Goal: Task Accomplishment & Management: Manage account settings

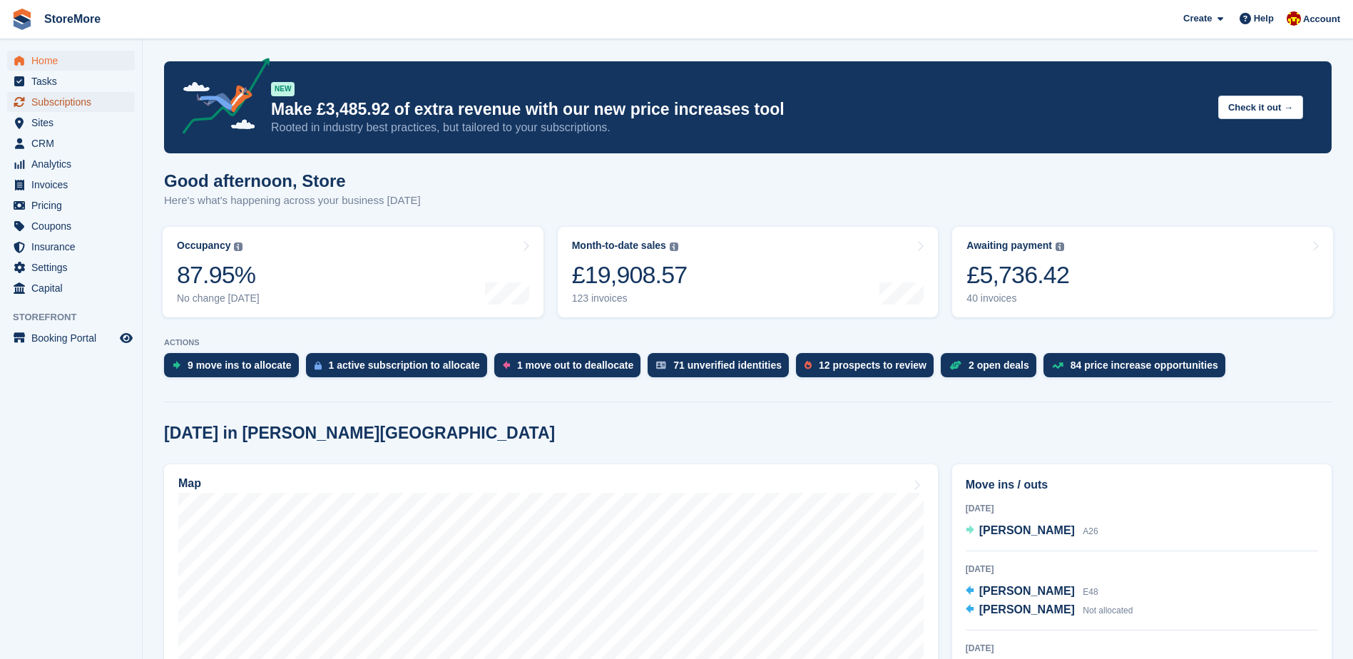
click at [125, 93] on link "Subscriptions" at bounding box center [71, 102] width 128 height 20
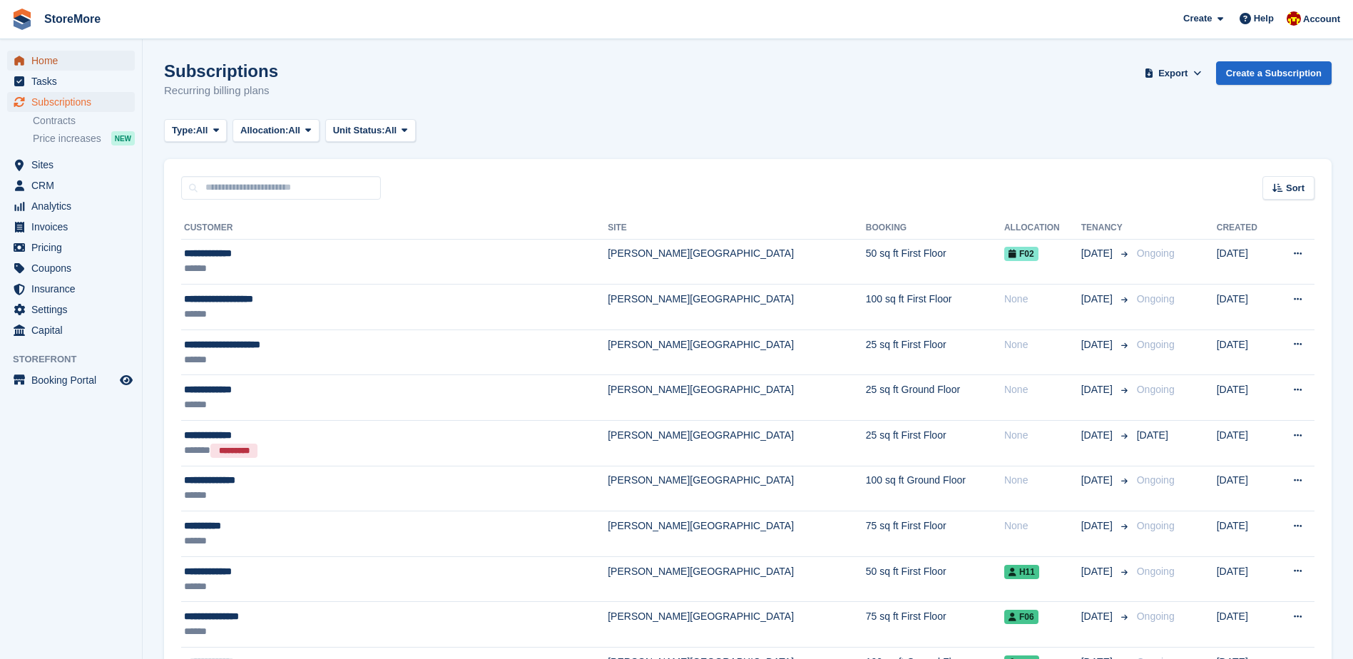
click at [96, 56] on span "Home" at bounding box center [74, 61] width 86 height 20
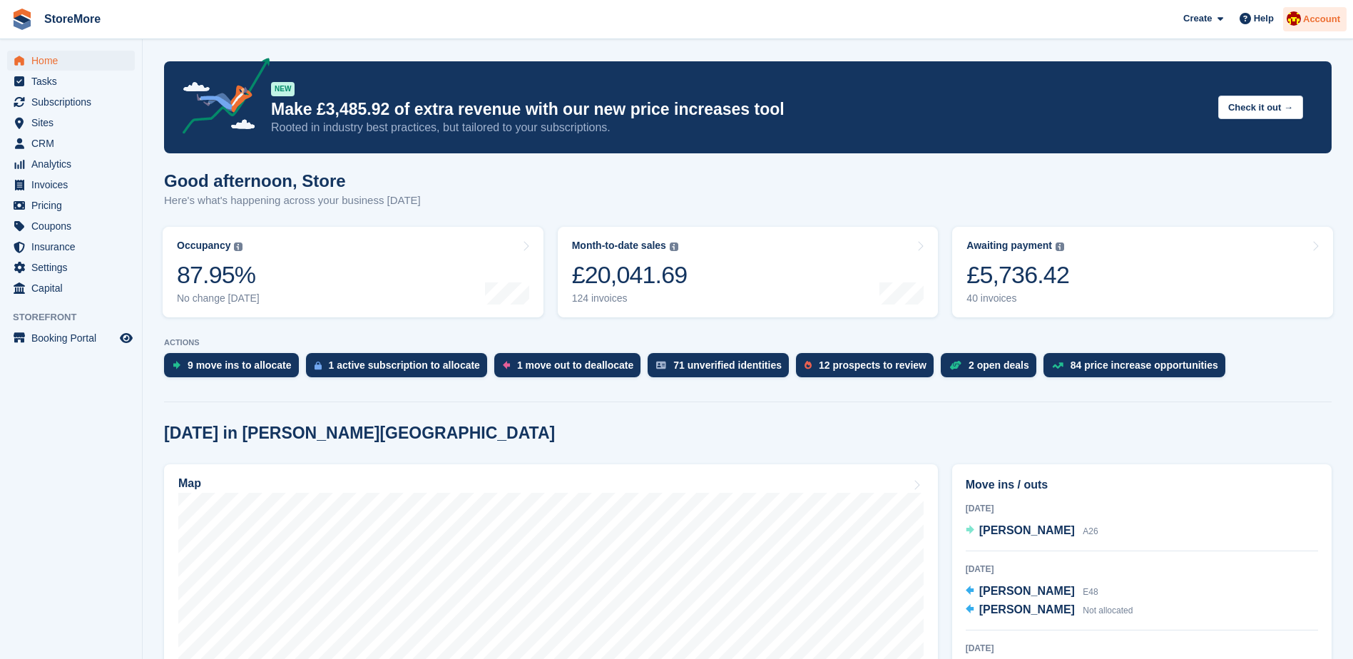
click at [1334, 12] on span "Account" at bounding box center [1321, 19] width 37 height 14
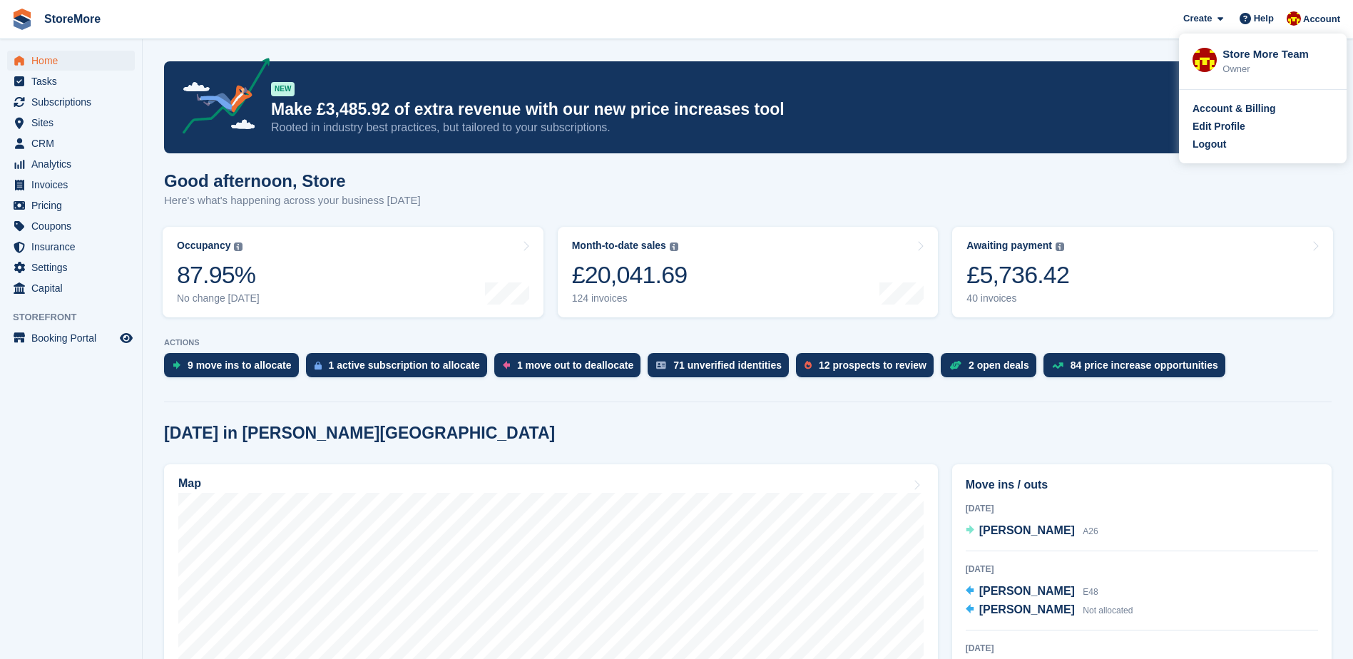
click at [1226, 153] on div "Account & Billing Edit Profile Logout" at bounding box center [1263, 126] width 168 height 73
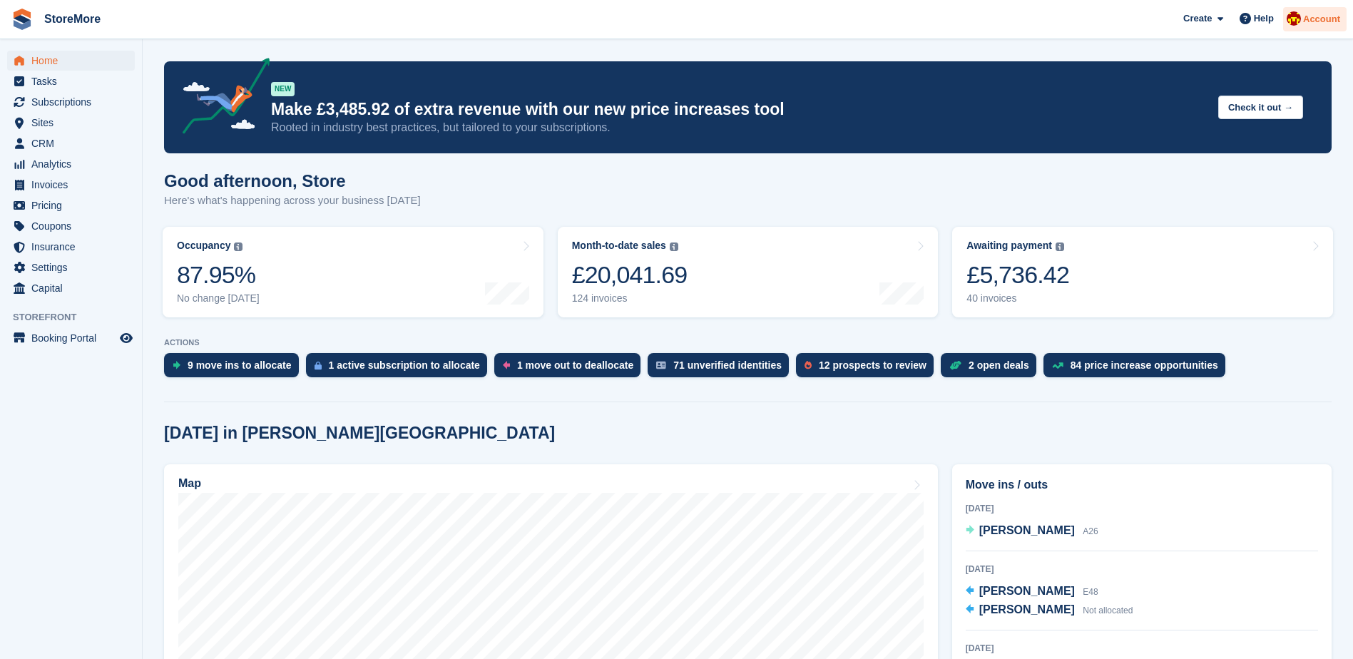
click at [1311, 28] on div "Account" at bounding box center [1314, 19] width 63 height 25
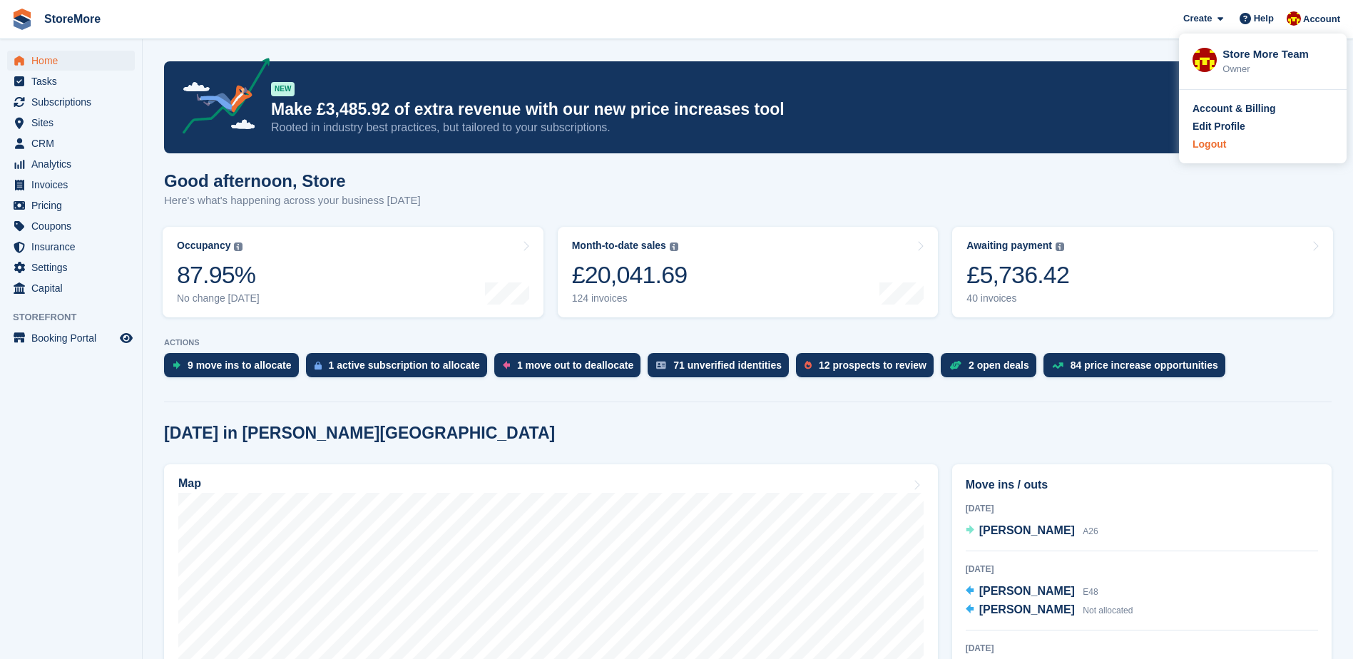
click at [1204, 150] on div "Logout" at bounding box center [1210, 144] width 34 height 15
